Goal: Find specific page/section: Find specific page/section

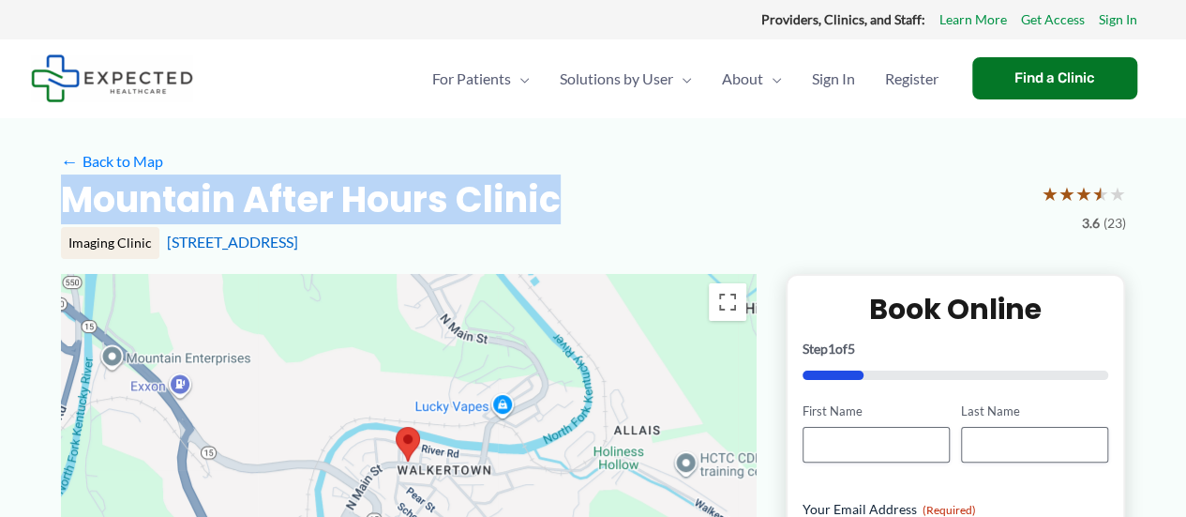
drag, startPoint x: 536, startPoint y: 202, endPoint x: 39, endPoint y: 207, distance: 496.9
copy h2 "Mountain After Hours Clinic"
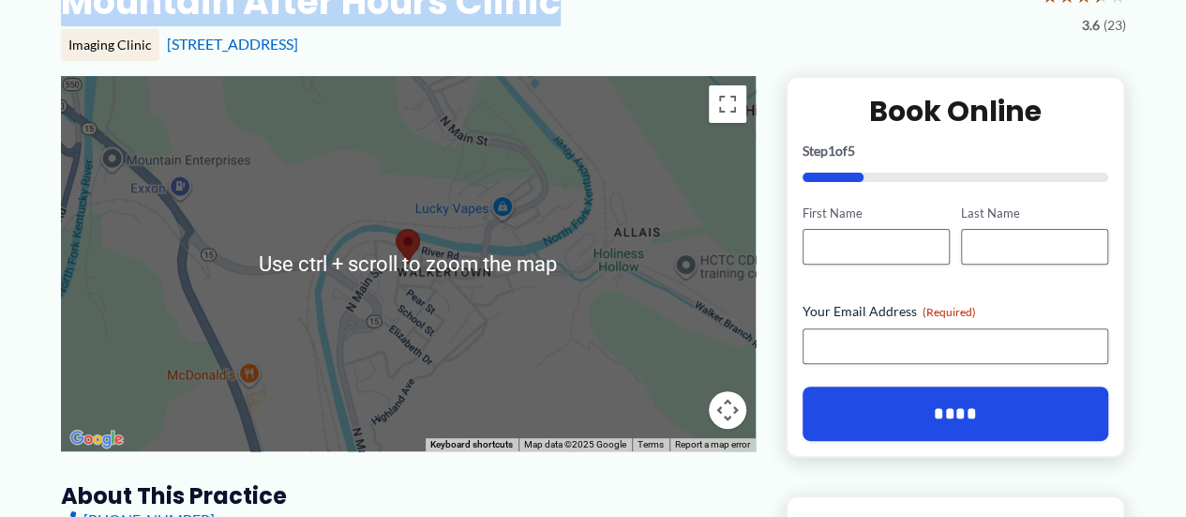
scroll to position [210, 0]
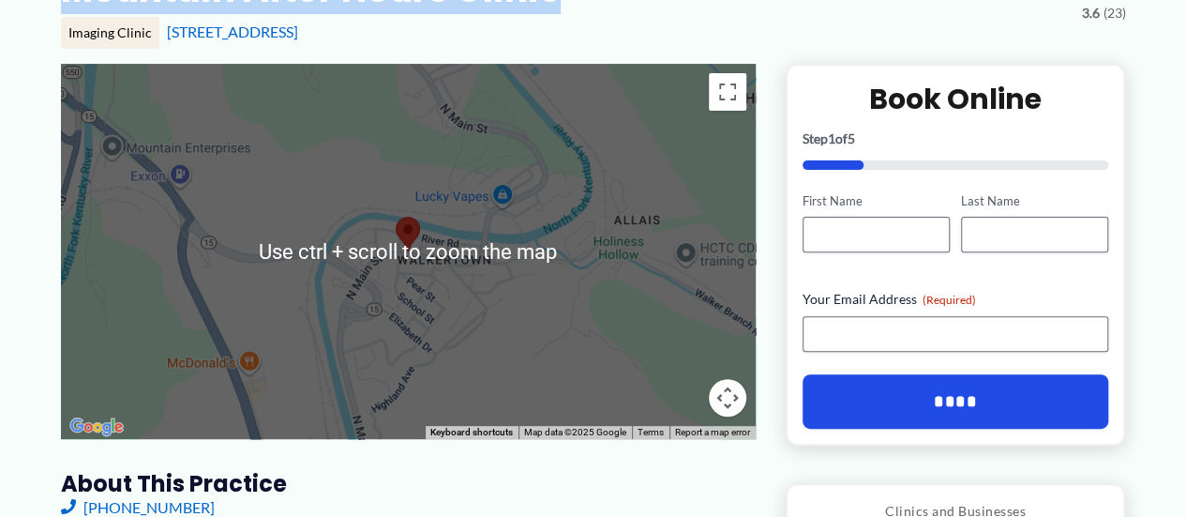
click at [654, 278] on div at bounding box center [408, 251] width 695 height 375
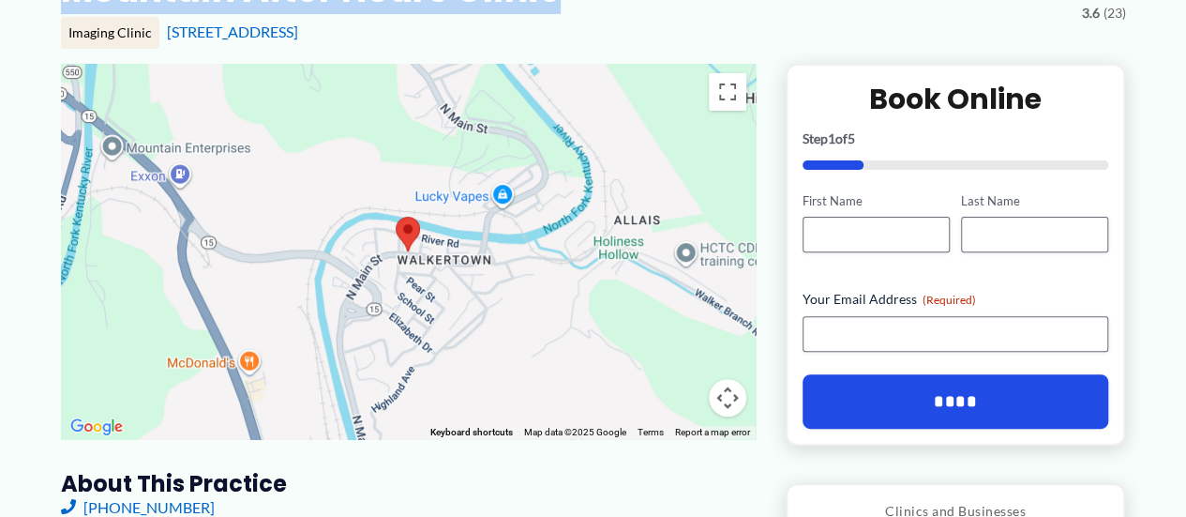
click at [597, 293] on div at bounding box center [408, 251] width 695 height 375
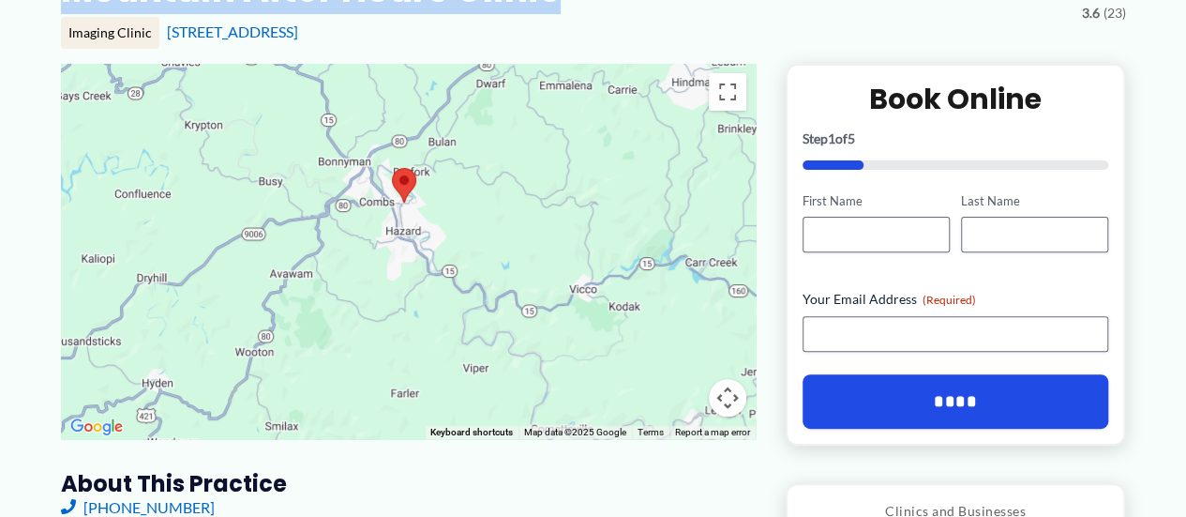
drag, startPoint x: 616, startPoint y: 323, endPoint x: 429, endPoint y: 232, distance: 207.6
click at [429, 232] on div at bounding box center [408, 251] width 695 height 375
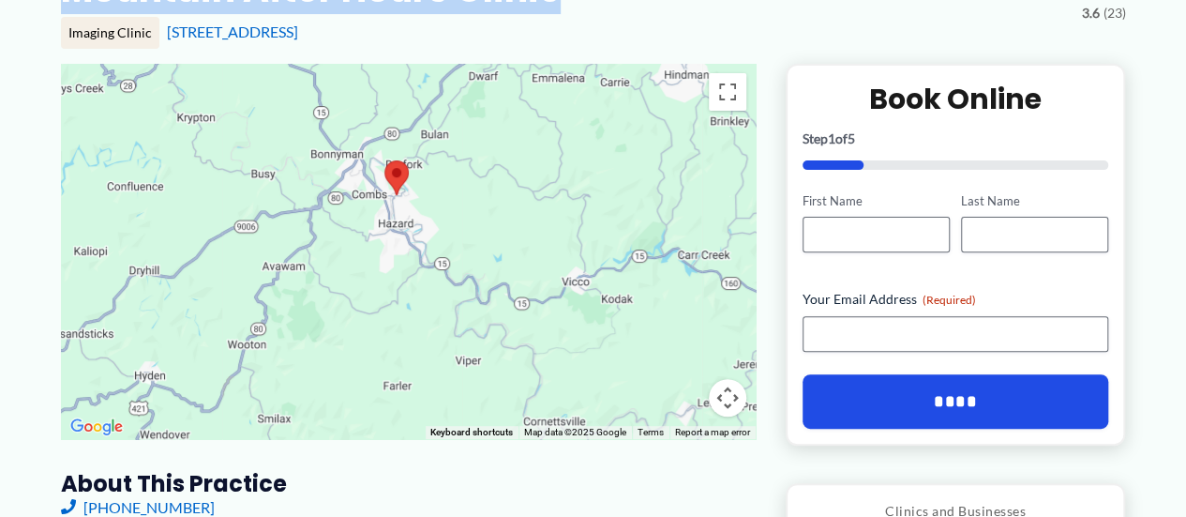
click at [428, 223] on div at bounding box center [408, 251] width 695 height 375
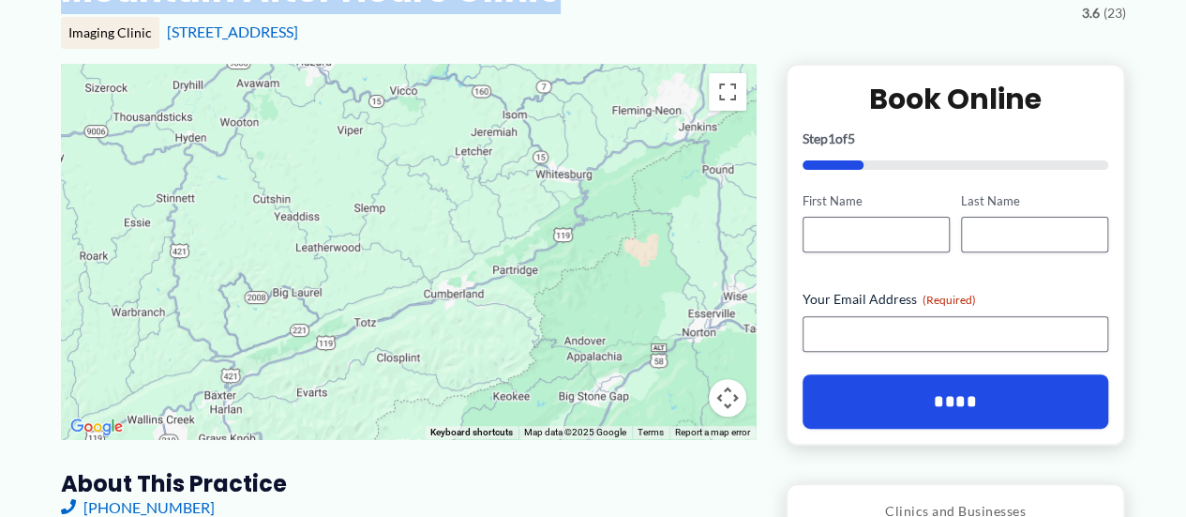
drag, startPoint x: 577, startPoint y: 310, endPoint x: 472, endPoint y: 149, distance: 192.4
click at [472, 149] on div at bounding box center [408, 251] width 695 height 375
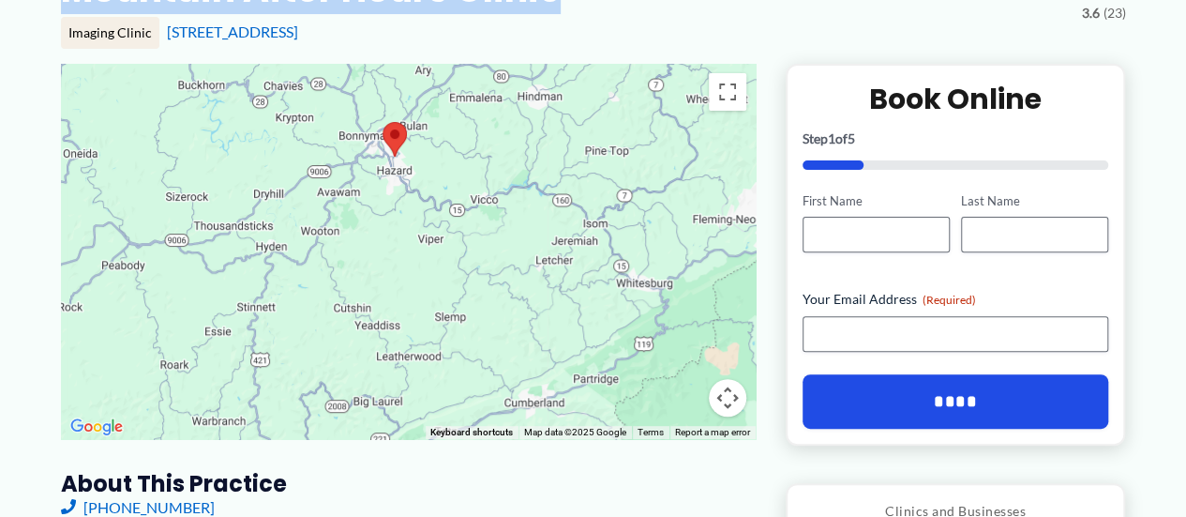
drag, startPoint x: 384, startPoint y: 205, endPoint x: 470, endPoint y: 314, distance: 138.2
click at [470, 314] on div at bounding box center [408, 251] width 695 height 375
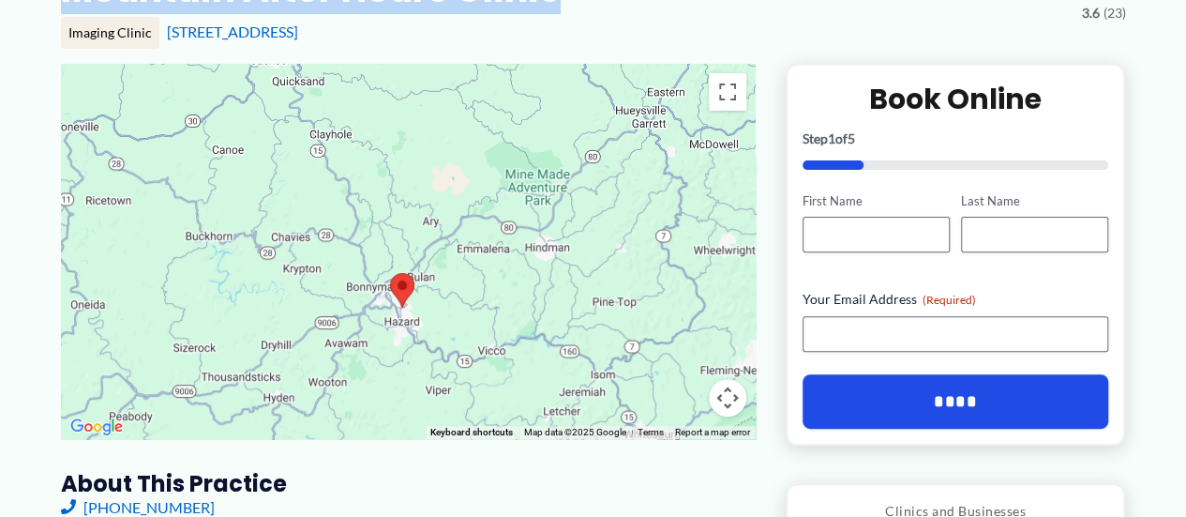
drag, startPoint x: 368, startPoint y: 251, endPoint x: 369, endPoint y: 413, distance: 162.2
click at [369, 413] on div at bounding box center [408, 251] width 695 height 375
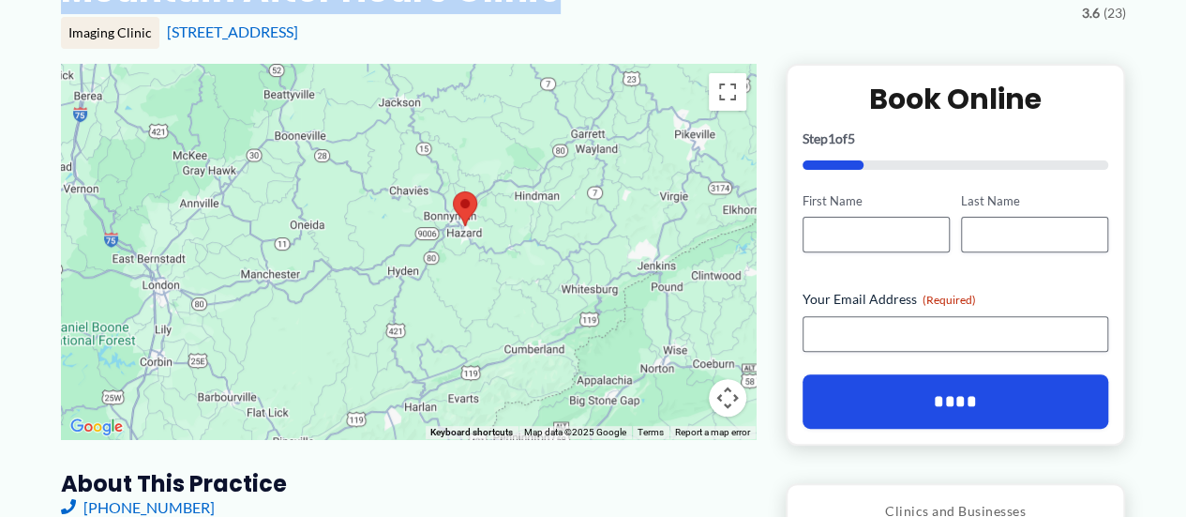
drag, startPoint x: 533, startPoint y: 334, endPoint x: 608, endPoint y: 199, distance: 154.9
click at [608, 199] on div at bounding box center [408, 251] width 695 height 375
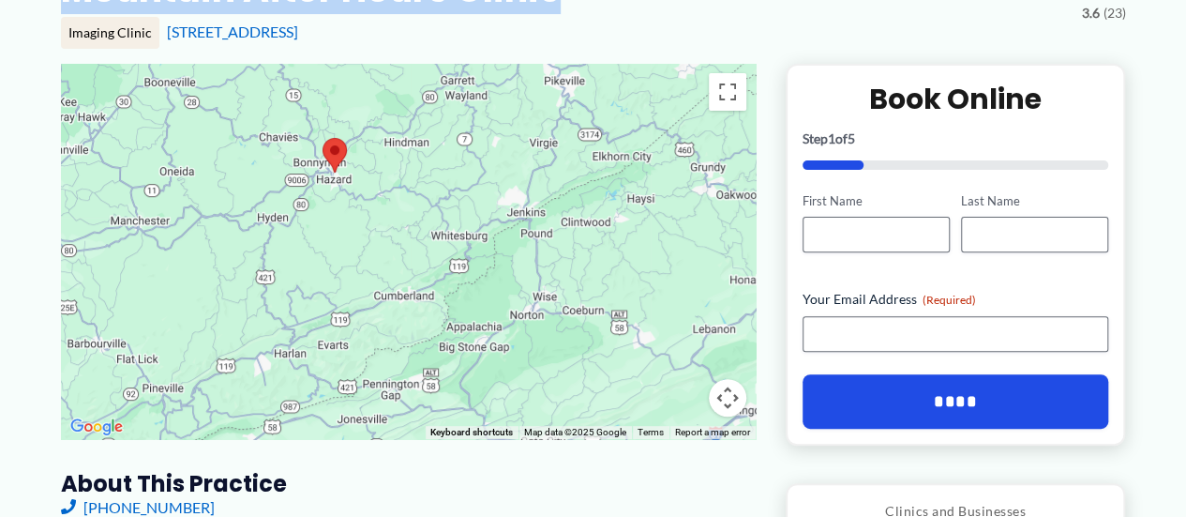
drag, startPoint x: 601, startPoint y: 198, endPoint x: 460, endPoint y: 143, distance: 151.1
click at [460, 143] on div at bounding box center [408, 251] width 695 height 375
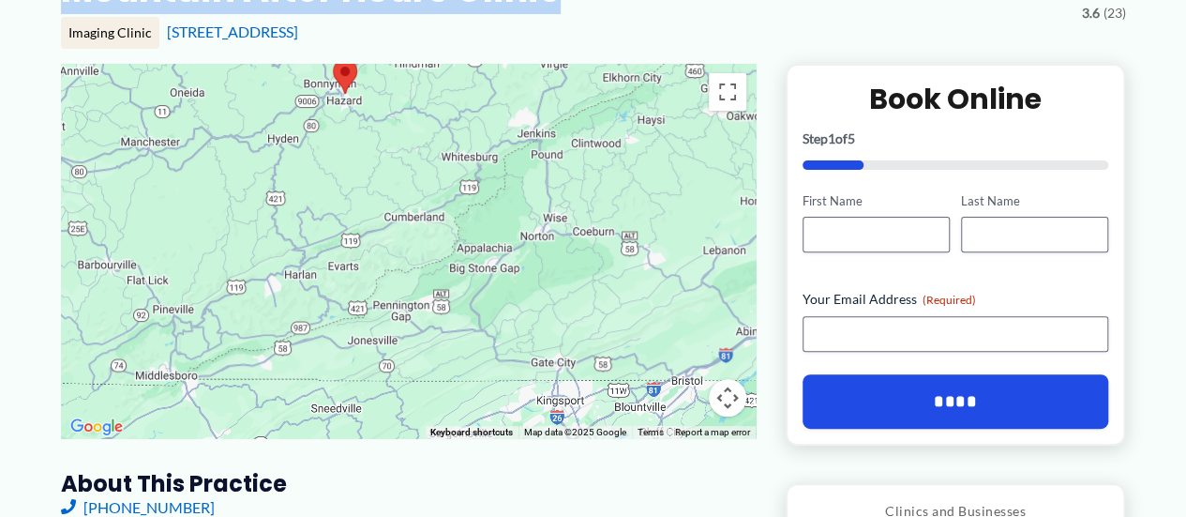
drag, startPoint x: 460, startPoint y: 143, endPoint x: 471, endPoint y: 39, distance: 103.6
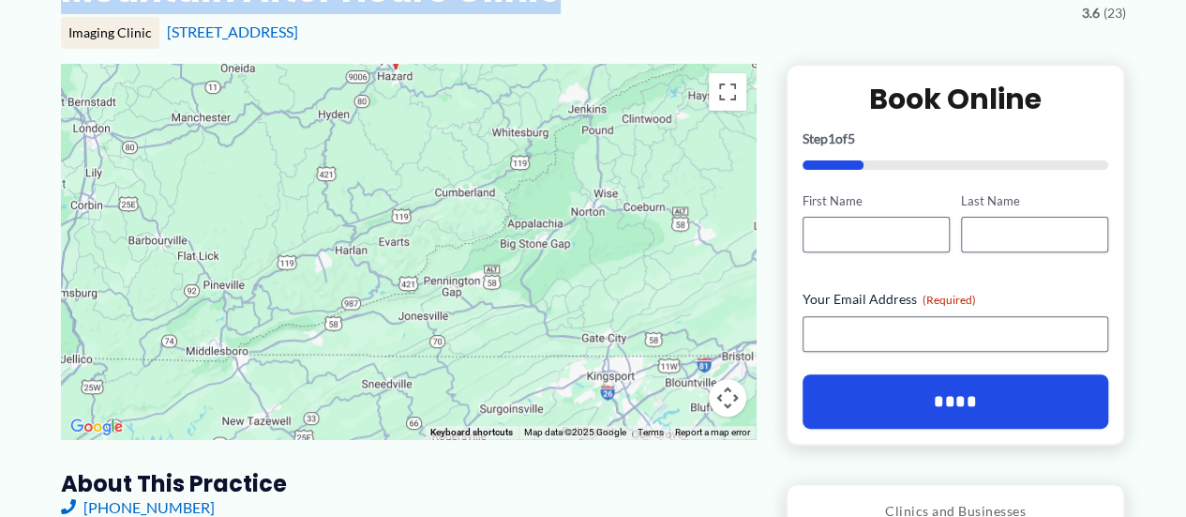
drag, startPoint x: 551, startPoint y: 269, endPoint x: 600, endPoint y: 263, distance: 49.1
click at [600, 263] on div at bounding box center [408, 251] width 695 height 375
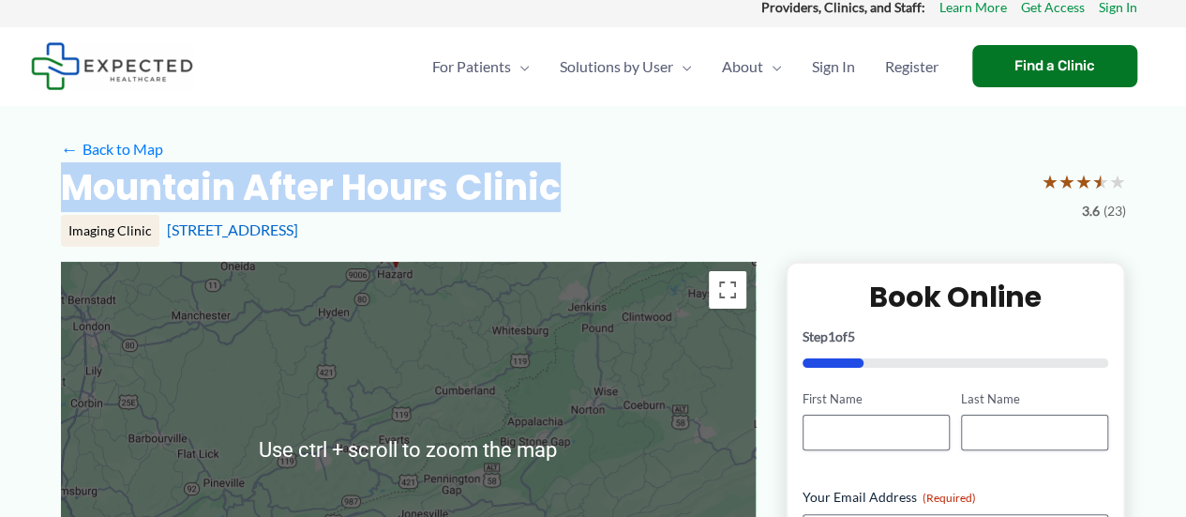
scroll to position [0, 0]
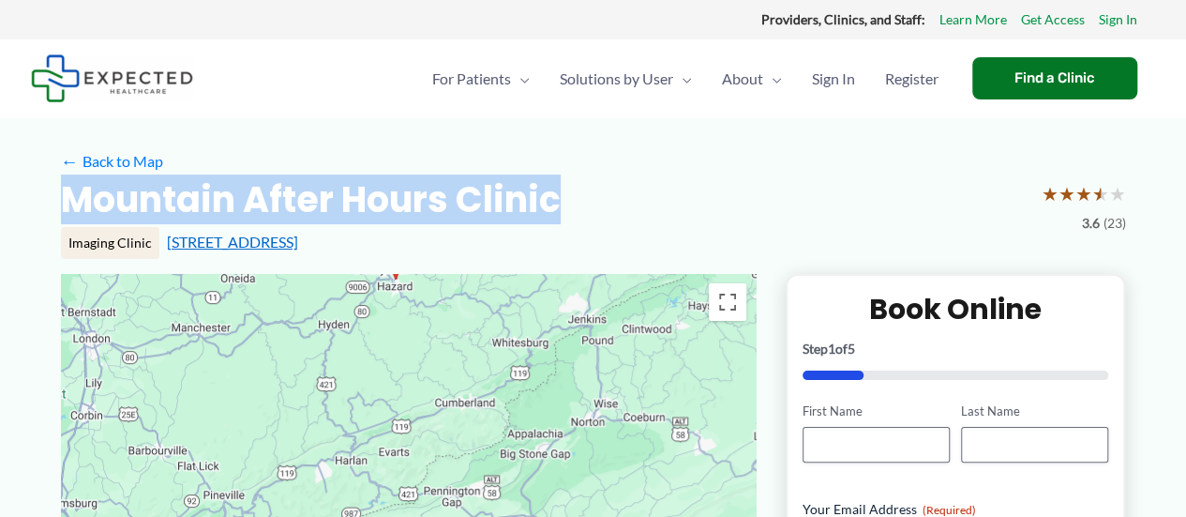
click at [269, 239] on link "[STREET_ADDRESS]" at bounding box center [232, 242] width 131 height 18
